Goal: Check status

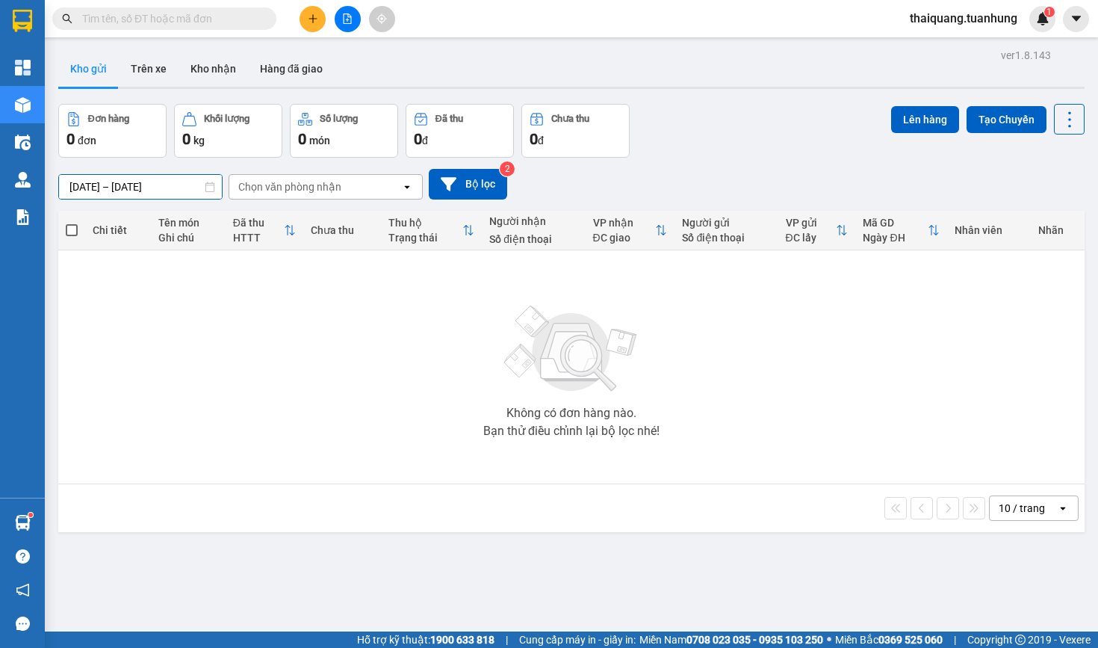
click at [148, 189] on input "[DATE] – [DATE]" at bounding box center [140, 187] width 163 height 24
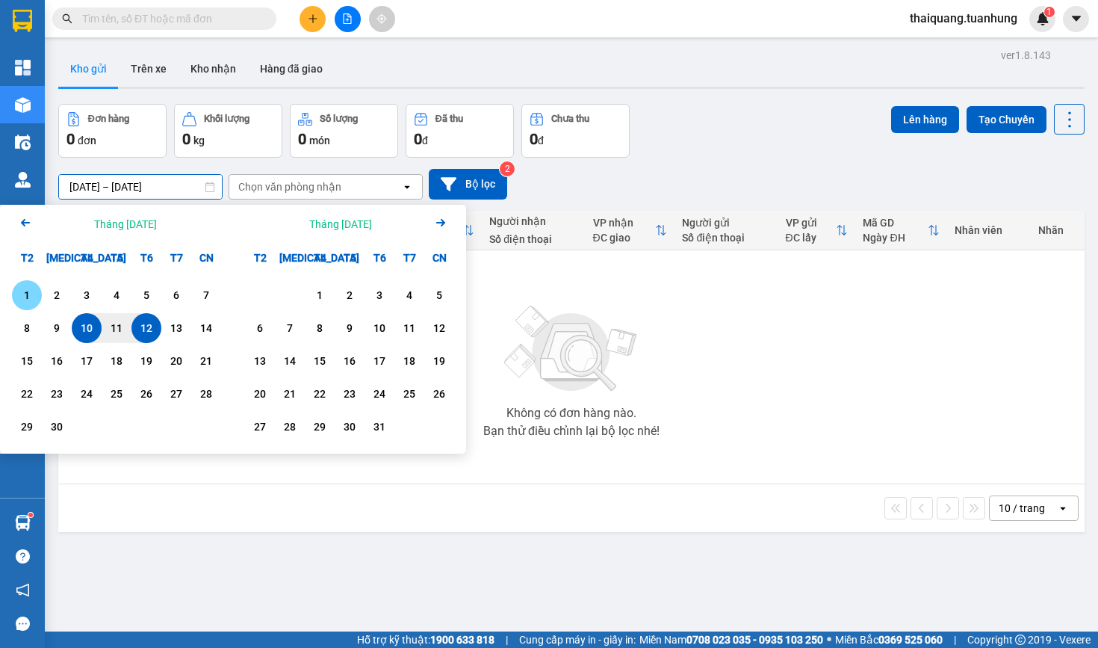
click at [25, 299] on div "1" at bounding box center [26, 295] width 21 height 18
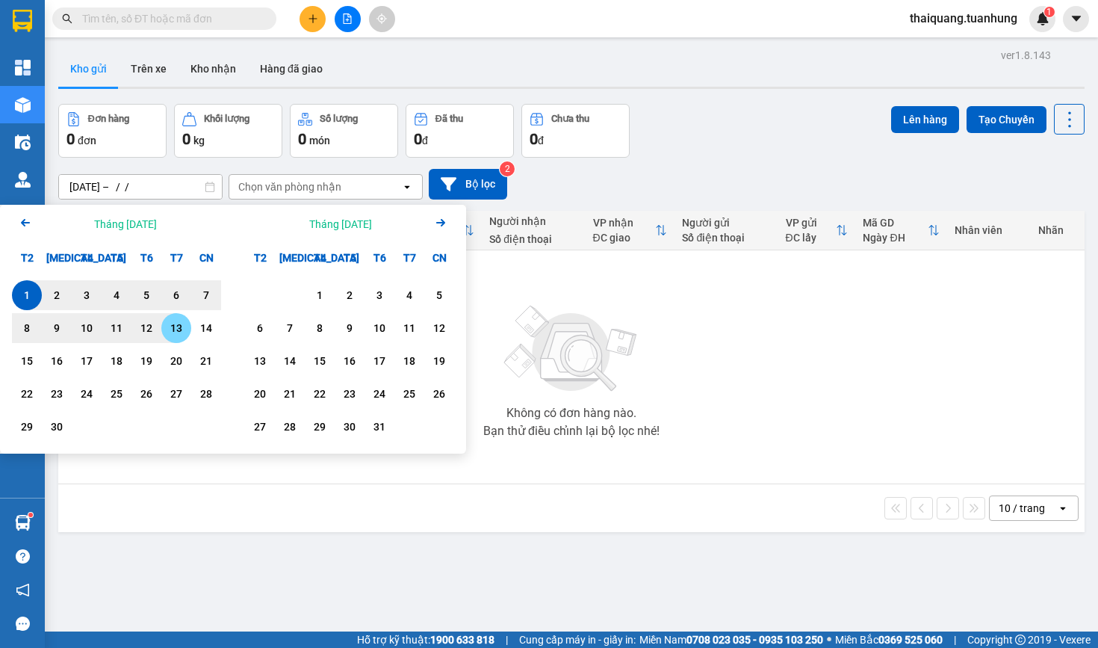
click at [180, 332] on div "13" at bounding box center [176, 328] width 21 height 18
type input "[DATE] – [DATE]"
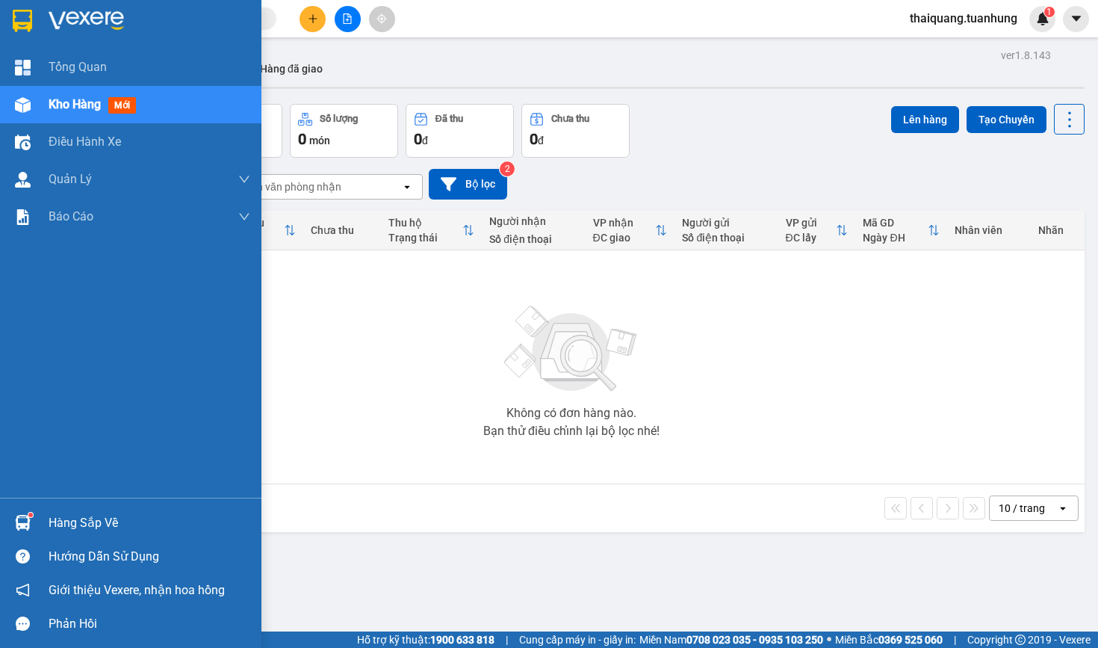
click at [52, 515] on div "Hàng sắp về" at bounding box center [150, 523] width 202 height 22
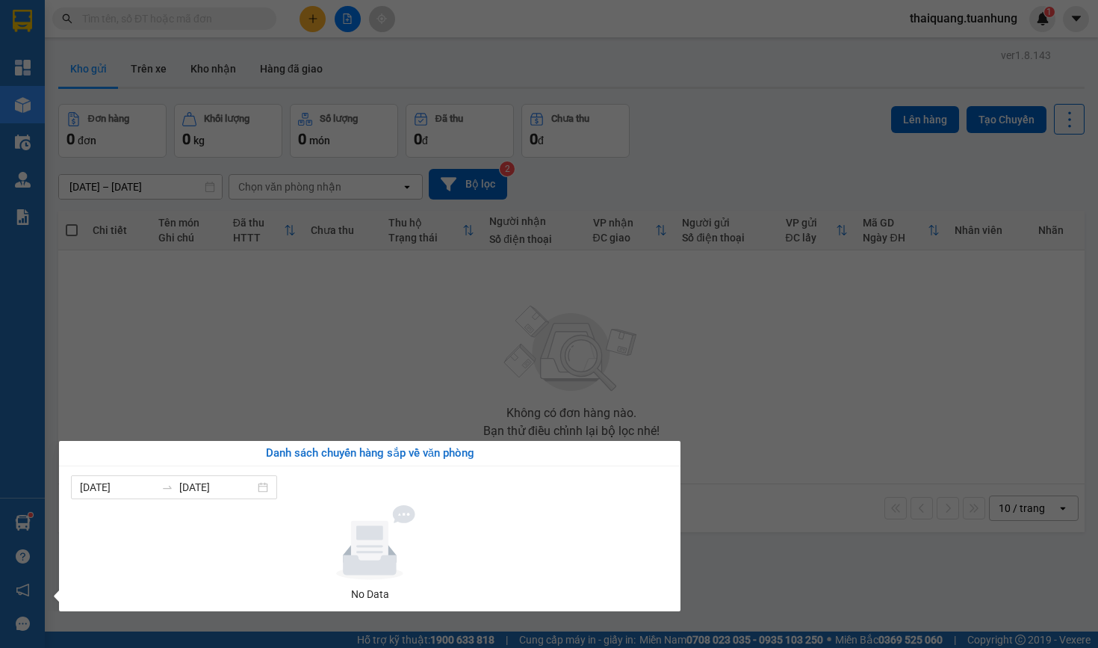
click at [502, 393] on section "Kết quả tìm kiếm ( 0 ) Bộ lọc No Data thaiquang.tuanhung 1 Tổng Quan Kho hàng m…" at bounding box center [549, 324] width 1098 height 648
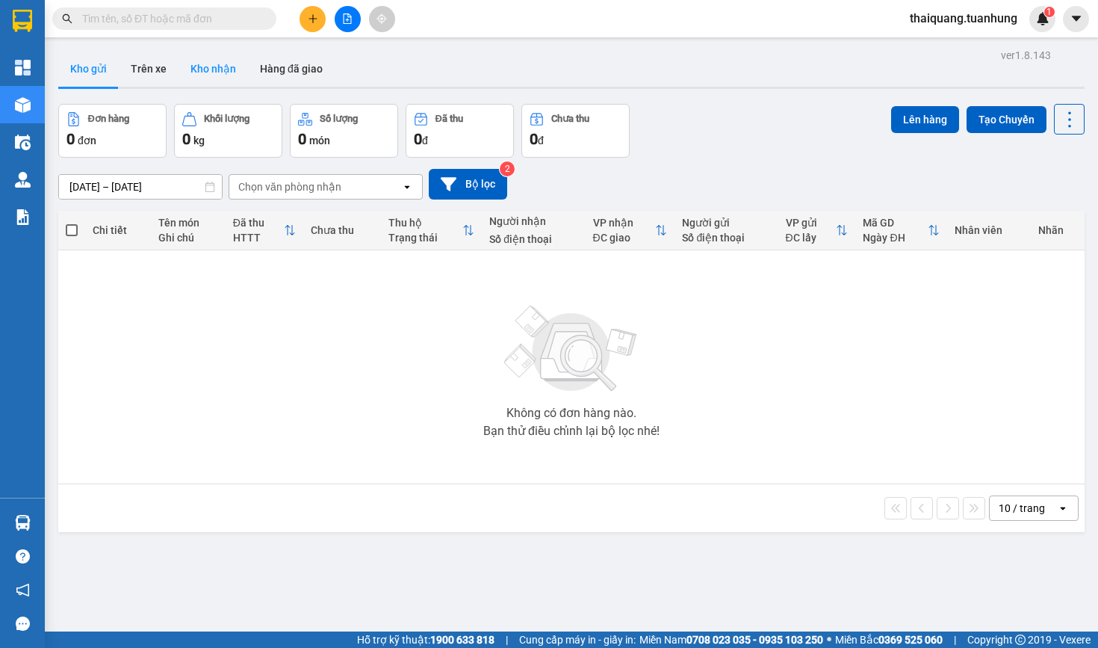
click at [218, 66] on button "Kho nhận" at bounding box center [213, 69] width 69 height 36
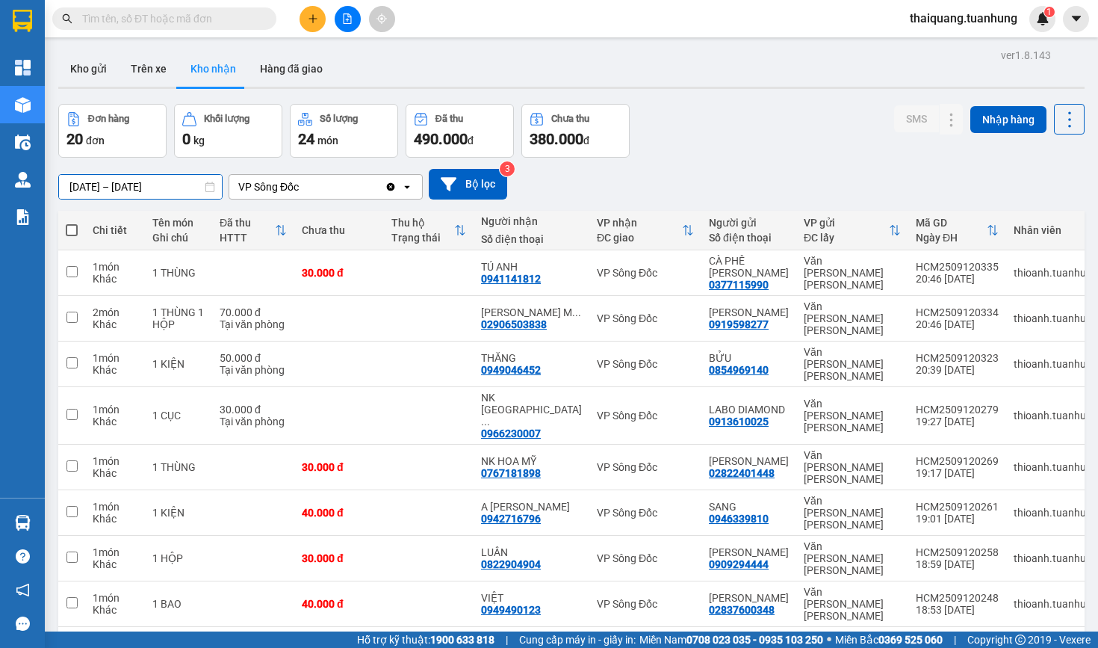
click at [146, 183] on input "[DATE] – [DATE]" at bounding box center [140, 187] width 163 height 24
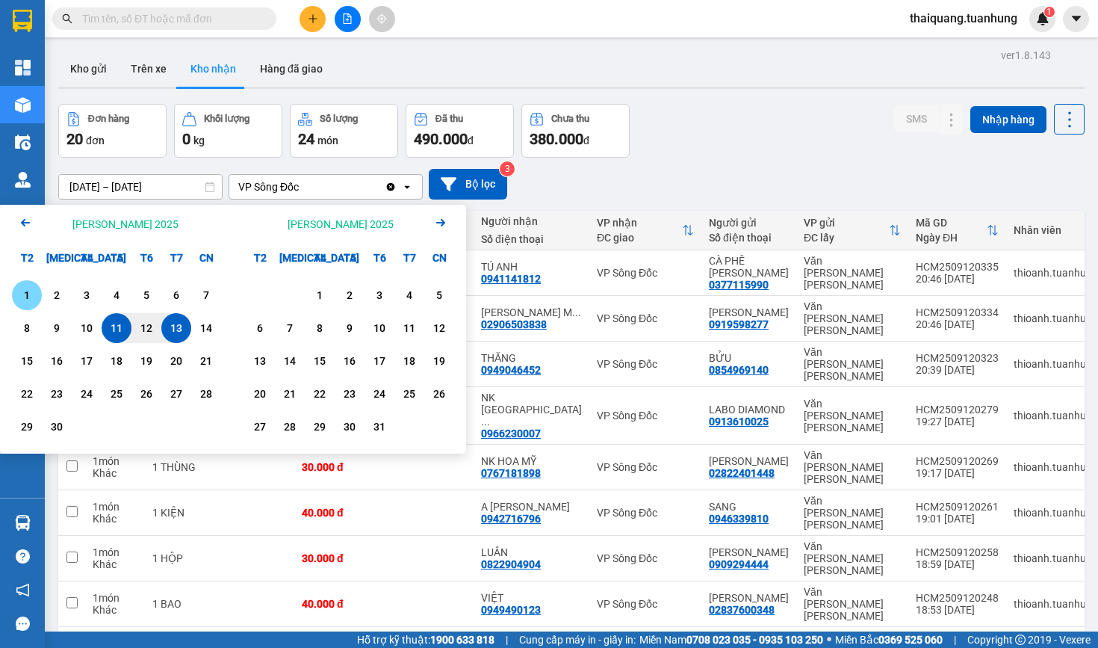
click at [31, 297] on div "1" at bounding box center [26, 295] width 21 height 18
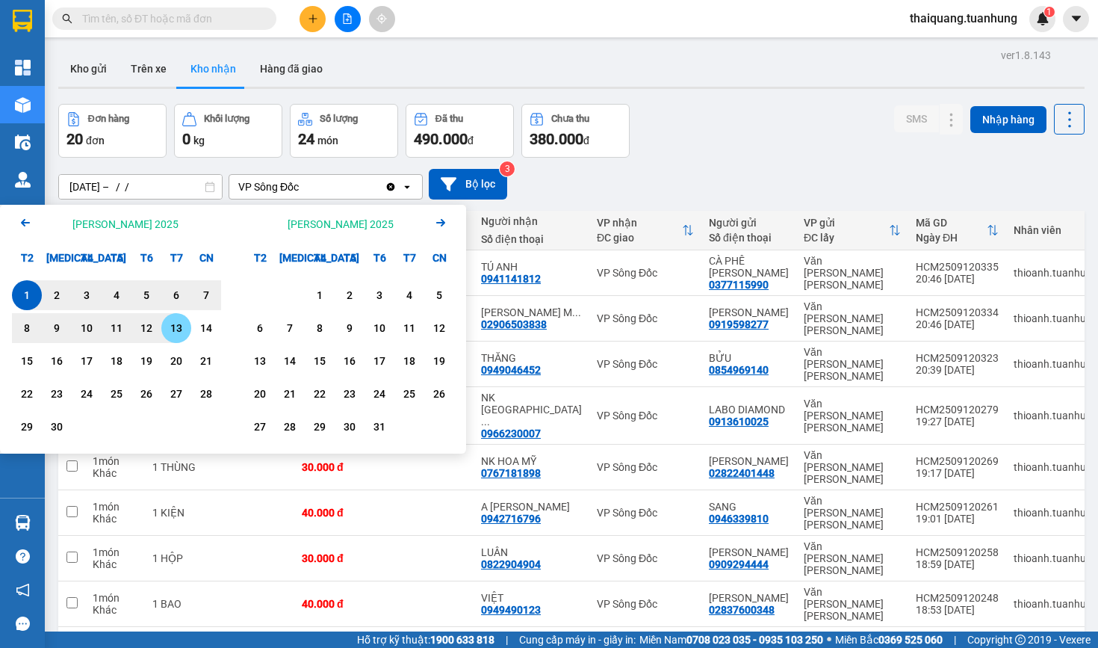
click at [184, 329] on div "13" at bounding box center [176, 328] width 21 height 18
type input "[DATE] – [DATE]"
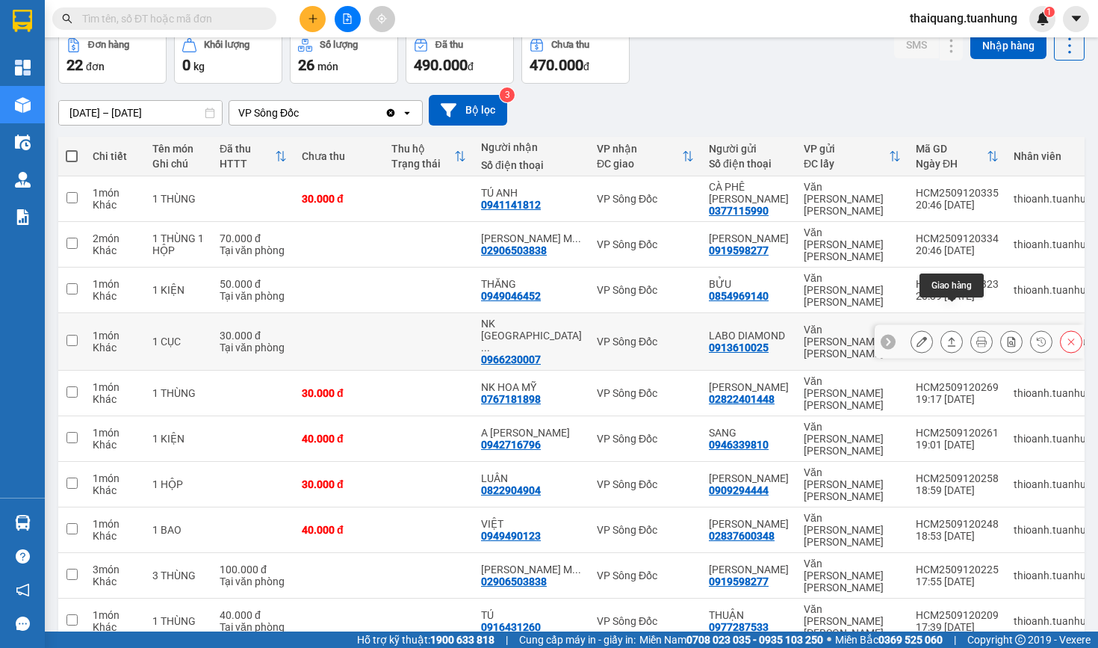
click at [950, 337] on icon at bounding box center [952, 341] width 8 height 9
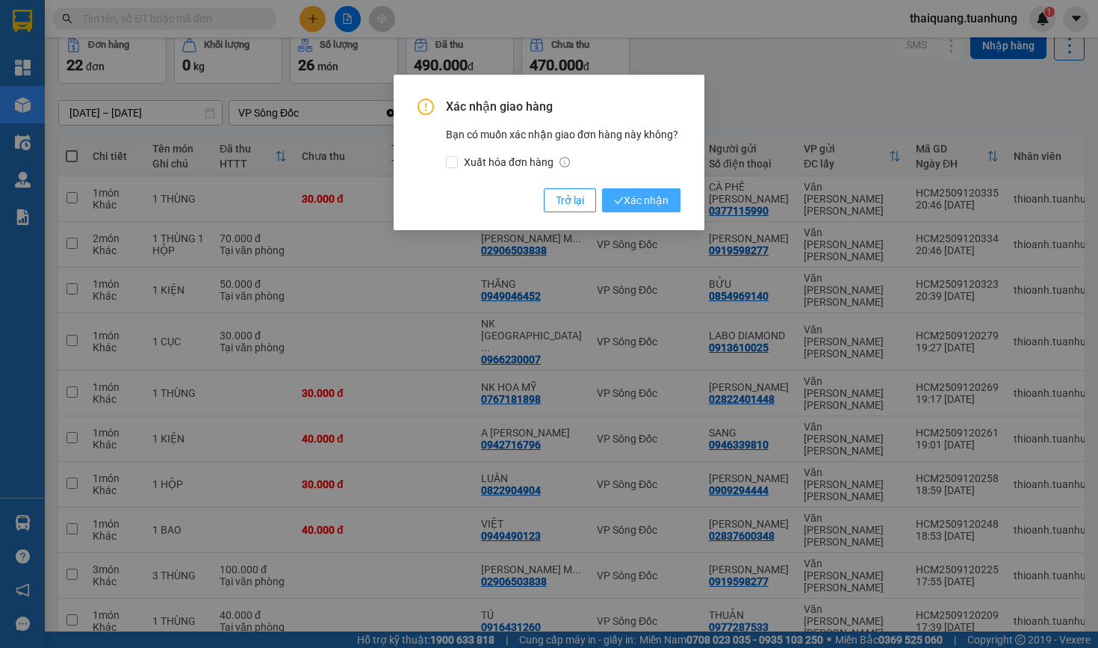
click at [677, 204] on button "Xác nhận" at bounding box center [641, 200] width 78 height 24
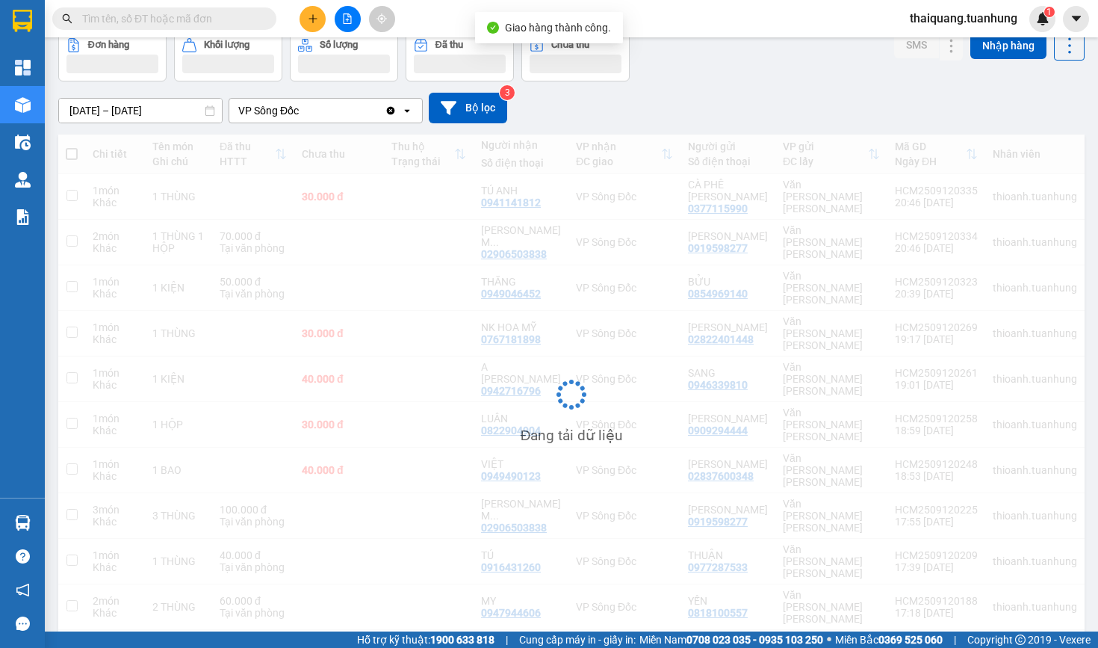
scroll to position [69, 0]
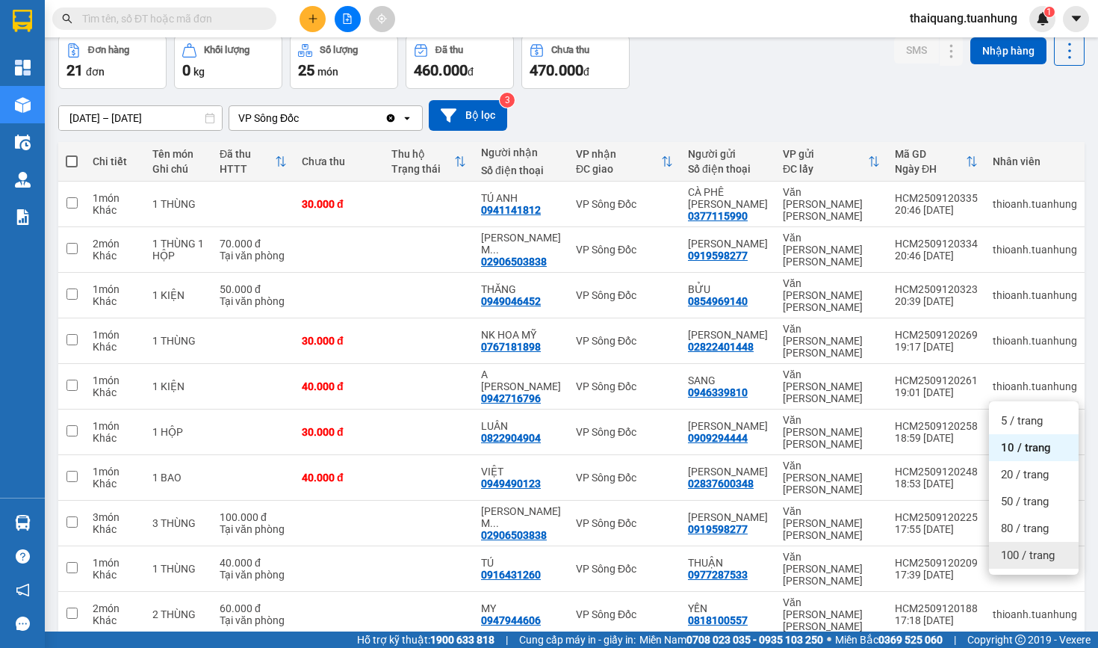
click at [1020, 552] on span "100 / trang" at bounding box center [1028, 554] width 54 height 15
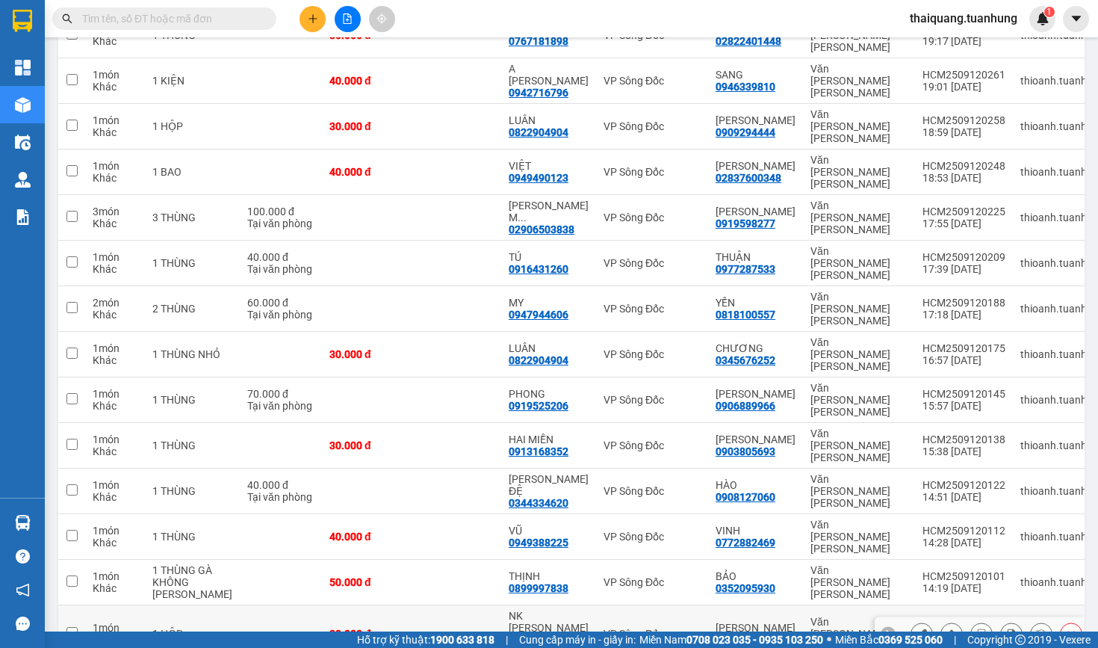
scroll to position [484, 0]
